Goal: Check status: Check status

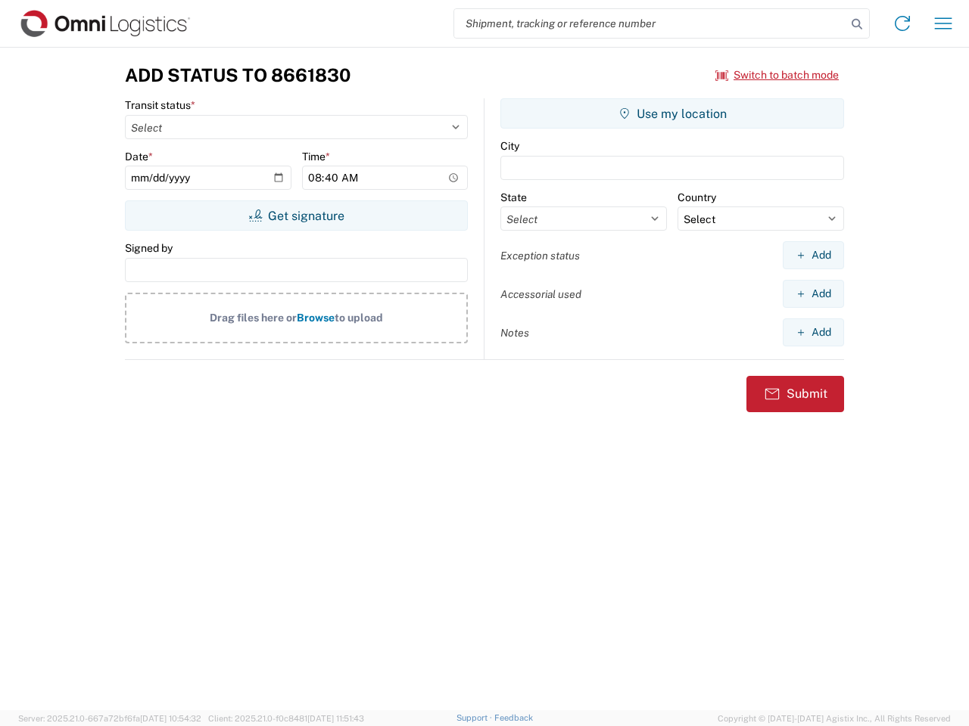
click at [650, 23] on input "search" at bounding box center [650, 23] width 392 height 29
click at [857, 24] on icon at bounding box center [856, 24] width 21 height 21
click at [902, 23] on icon at bounding box center [902, 23] width 24 height 24
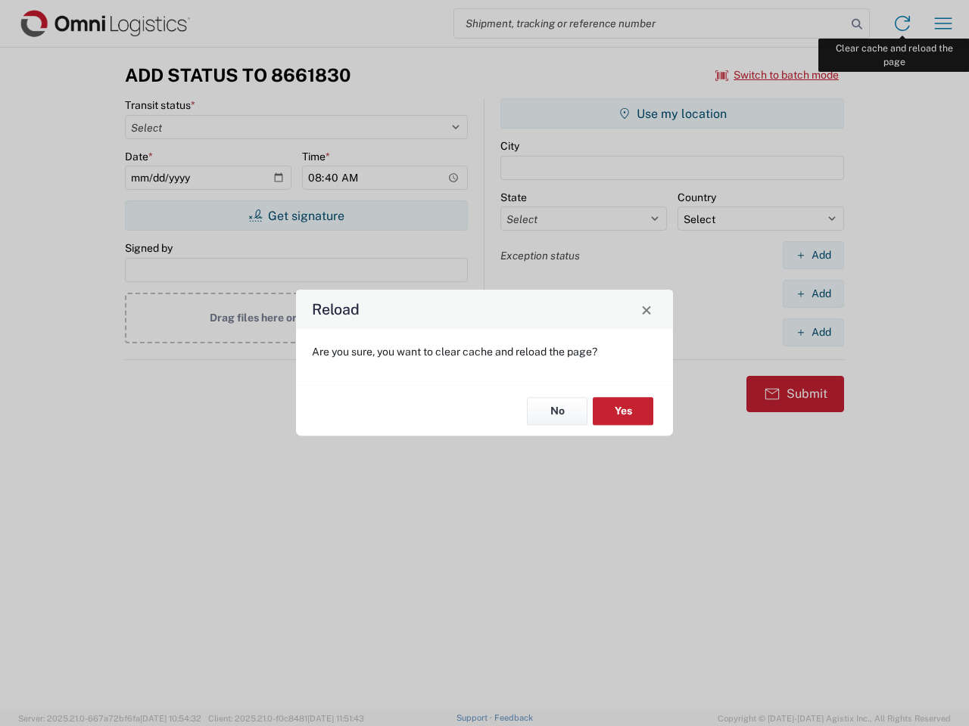
click at [943, 23] on div "Reload Are you sure, you want to clear cache and reload the page? No Yes" at bounding box center [484, 363] width 969 height 726
click at [777, 75] on div "Reload Are you sure, you want to clear cache and reload the page? No Yes" at bounding box center [484, 363] width 969 height 726
click at [296, 216] on div "Reload Are you sure, you want to clear cache and reload the page? No Yes" at bounding box center [484, 363] width 969 height 726
click at [672, 114] on div "Reload Are you sure, you want to clear cache and reload the page? No Yes" at bounding box center [484, 363] width 969 height 726
click at [813, 255] on div "Reload Are you sure, you want to clear cache and reload the page? No Yes" at bounding box center [484, 363] width 969 height 726
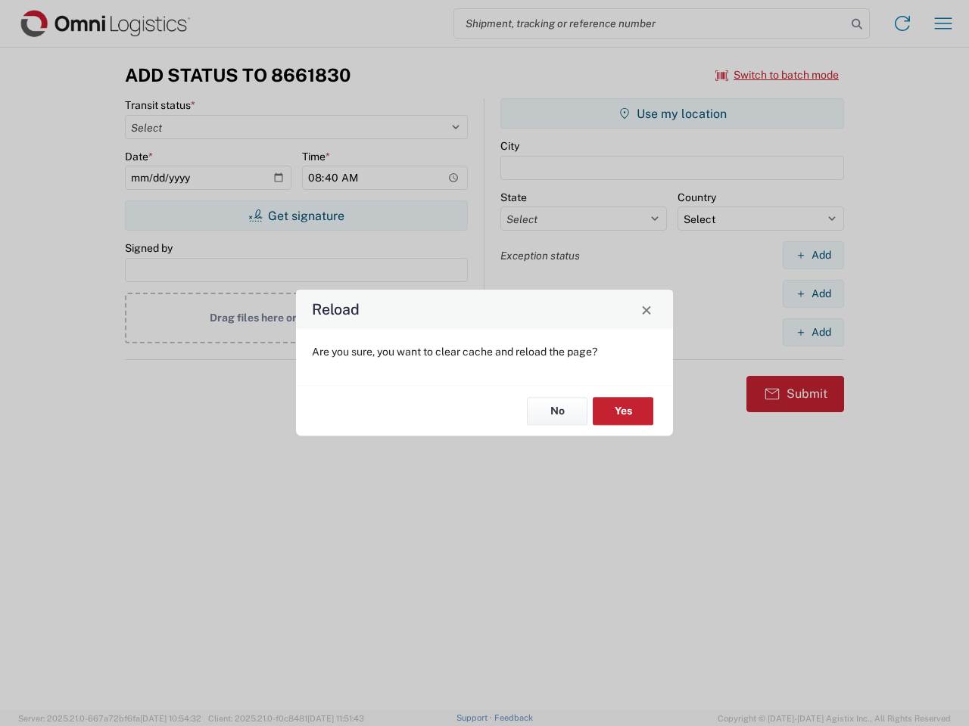
click at [813, 294] on div "Reload Are you sure, you want to clear cache and reload the page? No Yes" at bounding box center [484, 363] width 969 height 726
click at [813, 332] on div "Reload Are you sure, you want to clear cache and reload the page? No Yes" at bounding box center [484, 363] width 969 height 726
